Goal: Task Accomplishment & Management: Use online tool/utility

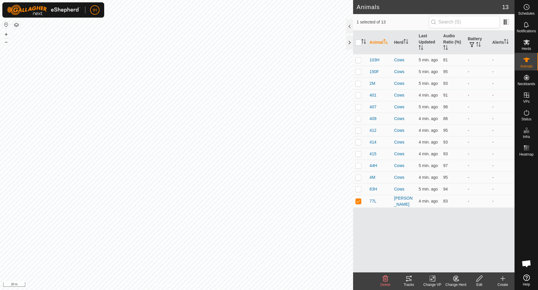
click at [409, 279] on icon at bounding box center [408, 278] width 5 height 5
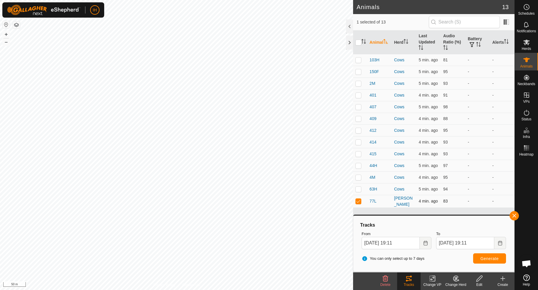
click at [357, 202] on p-checkbox at bounding box center [358, 201] width 6 height 5
checkbox input "false"
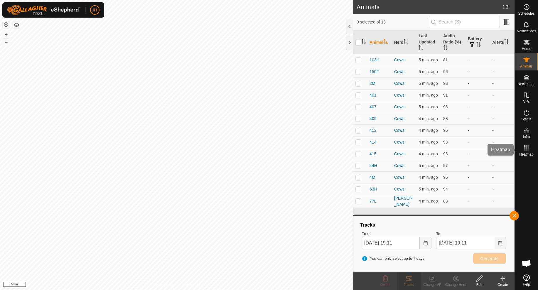
click at [527, 149] on rect at bounding box center [527, 149] width 1 height 1
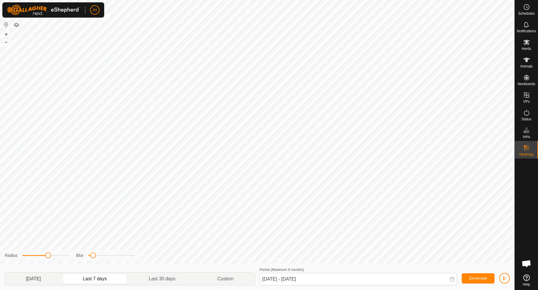
click at [35, 280] on p-togglebutton "Yesterday" at bounding box center [33, 278] width 57 height 12
type input "Sep 04, 2025 - Sep 04, 2025"
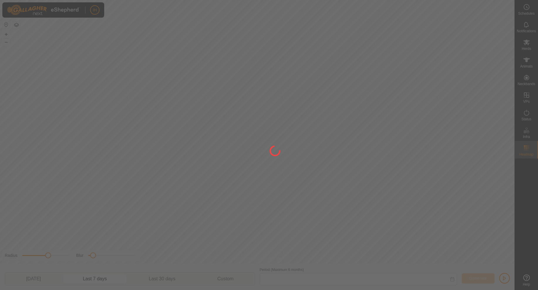
type input "Aug 29, 2025 - Sep 04, 2025"
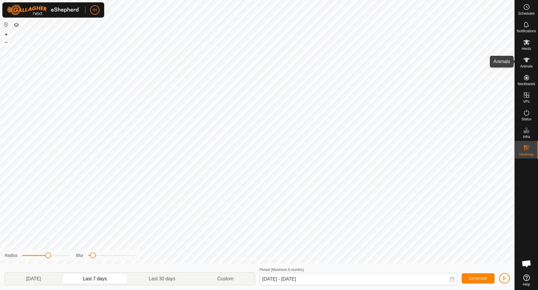
click at [528, 62] on icon at bounding box center [526, 59] width 7 height 7
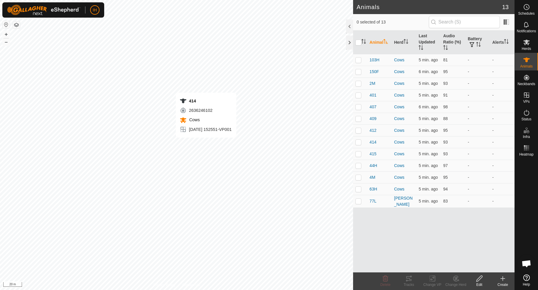
checkbox input "true"
click at [410, 283] on div "Tracks" at bounding box center [408, 284] width 23 height 5
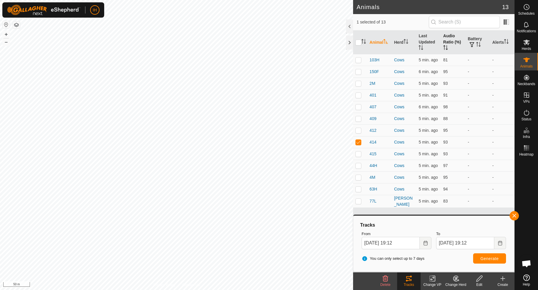
click at [451, 36] on th "Audio Ratio (%)" at bounding box center [453, 43] width 25 height 24
click at [448, 39] on th "Audio Ratio (%)" at bounding box center [453, 43] width 25 height 24
click at [359, 201] on p-checkbox at bounding box center [358, 201] width 6 height 5
checkbox input "true"
click at [360, 142] on p-checkbox at bounding box center [358, 142] width 6 height 5
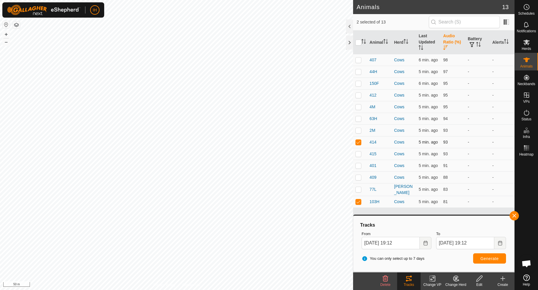
checkbox input "false"
click at [489, 257] on span "Generate" at bounding box center [489, 258] width 18 height 5
click at [359, 42] on input "checkbox" at bounding box center [358, 43] width 6 height 6
checkbox input "true"
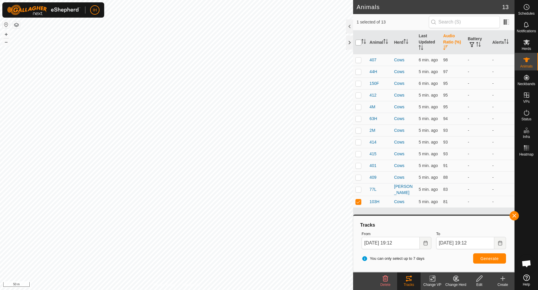
checkbox input "true"
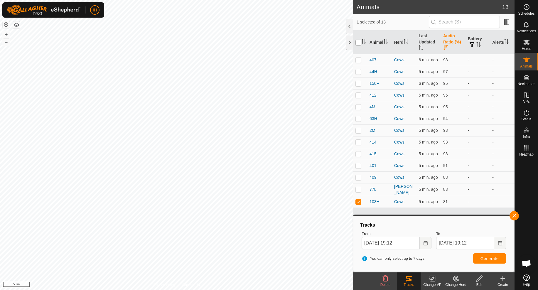
checkbox input "true"
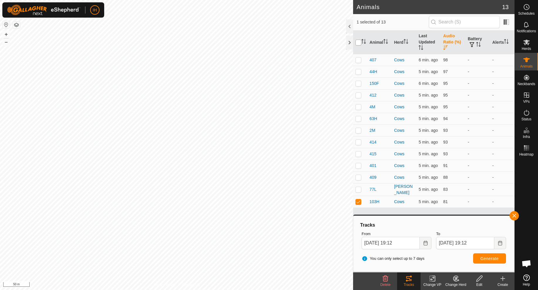
checkbox input "true"
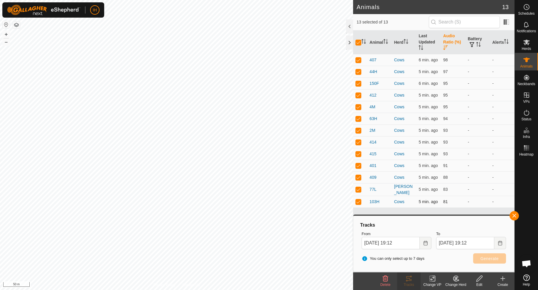
click at [359, 202] on p-checkbox at bounding box center [358, 201] width 6 height 5
checkbox input "false"
click at [358, 191] on td at bounding box center [360, 189] width 14 height 13
checkbox input "false"
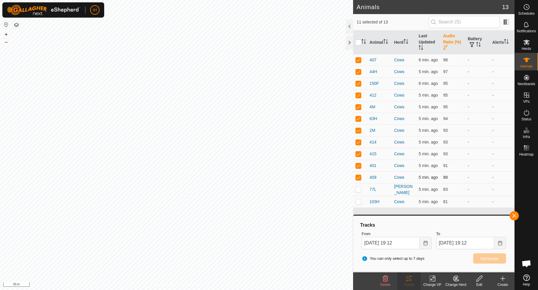
click at [360, 176] on p-checkbox at bounding box center [358, 177] width 6 height 5
checkbox input "false"
drag, startPoint x: 360, startPoint y: 165, endPoint x: 359, endPoint y: 157, distance: 8.5
click at [360, 164] on p-checkbox at bounding box center [358, 165] width 6 height 5
checkbox input "false"
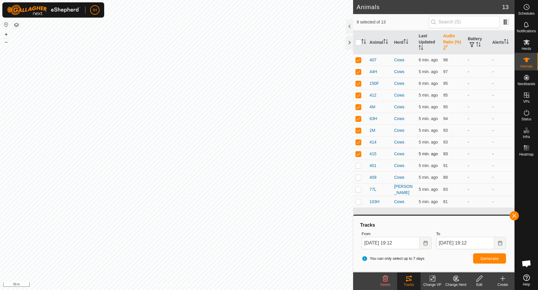
click at [359, 155] on p-checkbox at bounding box center [358, 153] width 6 height 5
checkbox input "false"
click at [359, 141] on p-checkbox at bounding box center [358, 142] width 6 height 5
checkbox input "false"
click at [492, 258] on span "Generate" at bounding box center [489, 258] width 18 height 5
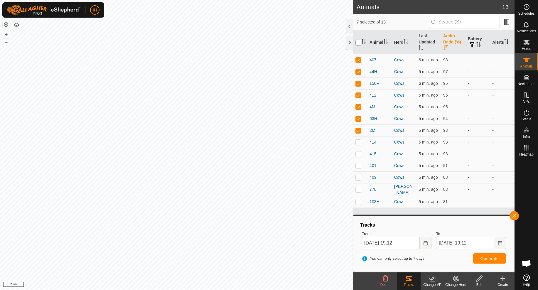
click at [359, 42] on input "checkbox" at bounding box center [358, 43] width 6 height 6
checkbox input "true"
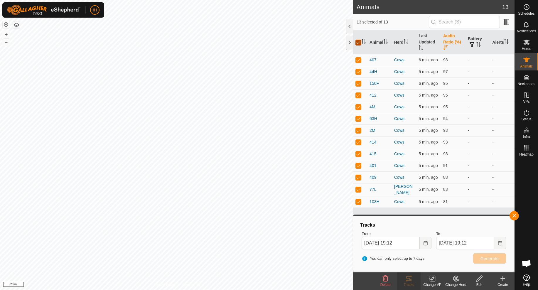
checkbox input "true"
click at [359, 42] on input "checkbox" at bounding box center [358, 43] width 6 height 6
checkbox input "false"
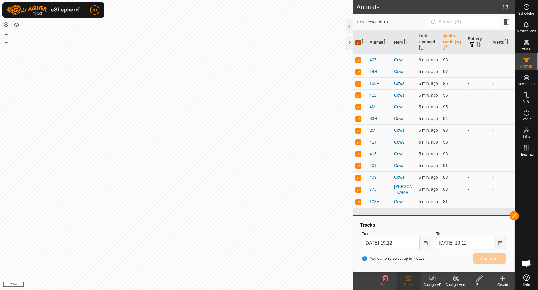
checkbox input "false"
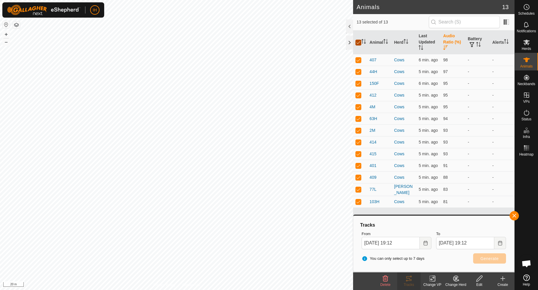
checkbox input "false"
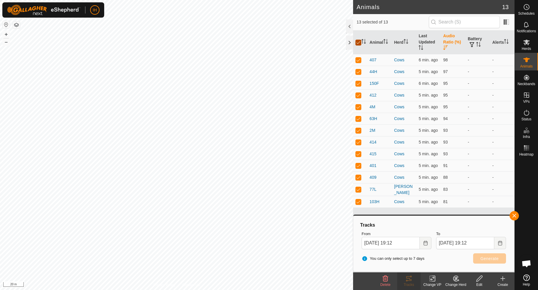
checkbox input "false"
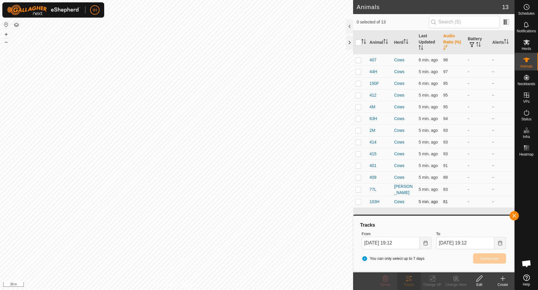
drag, startPoint x: 359, startPoint y: 200, endPoint x: 358, endPoint y: 194, distance: 5.4
click at [359, 199] on p-checkbox at bounding box center [358, 201] width 6 height 5
checkbox input "true"
drag, startPoint x: 356, startPoint y: 188, endPoint x: 359, endPoint y: 189, distance: 3.8
click at [359, 189] on p-checkbox at bounding box center [358, 189] width 6 height 5
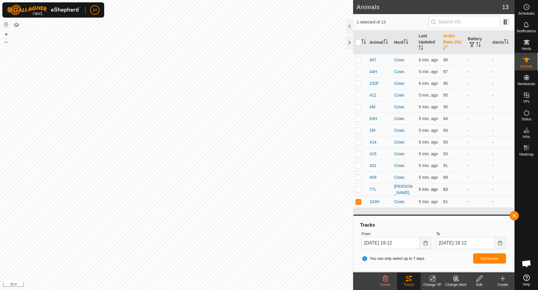
checkbox input "true"
drag, startPoint x: 358, startPoint y: 180, endPoint x: 360, endPoint y: 174, distance: 6.4
click at [358, 180] on td at bounding box center [360, 177] width 14 height 12
checkbox input "true"
click at [362, 165] on td at bounding box center [360, 166] width 14 height 12
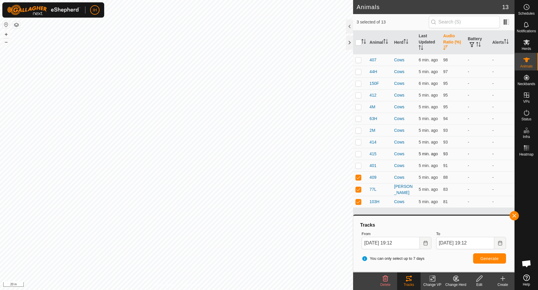
checkbox input "true"
click at [358, 151] on p-checkbox at bounding box center [358, 153] width 6 height 5
checkbox input "true"
click at [360, 142] on p-checkbox at bounding box center [358, 142] width 6 height 5
checkbox input "true"
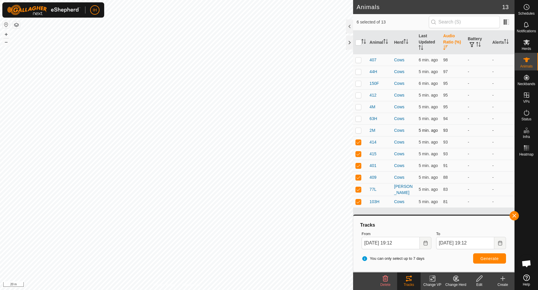
click at [360, 132] on p-checkbox at bounding box center [358, 130] width 6 height 5
checkbox input "true"
click at [483, 257] on span "Generate" at bounding box center [489, 258] width 18 height 5
